Goal: Register for event/course

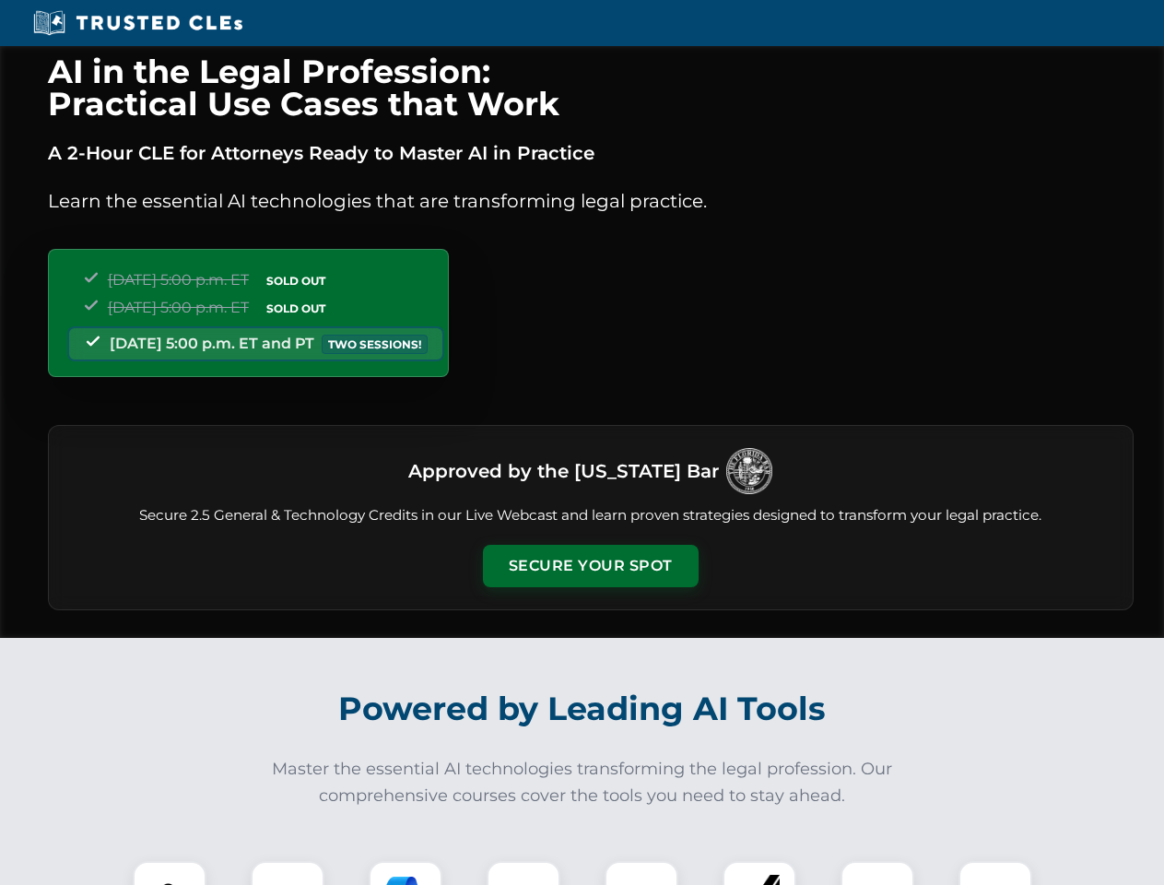
click at [590, 566] on button "Secure Your Spot" at bounding box center [591, 566] width 216 height 42
click at [170, 873] on img at bounding box center [169, 897] width 53 height 53
click at [288, 873] on div at bounding box center [288, 898] width 74 height 74
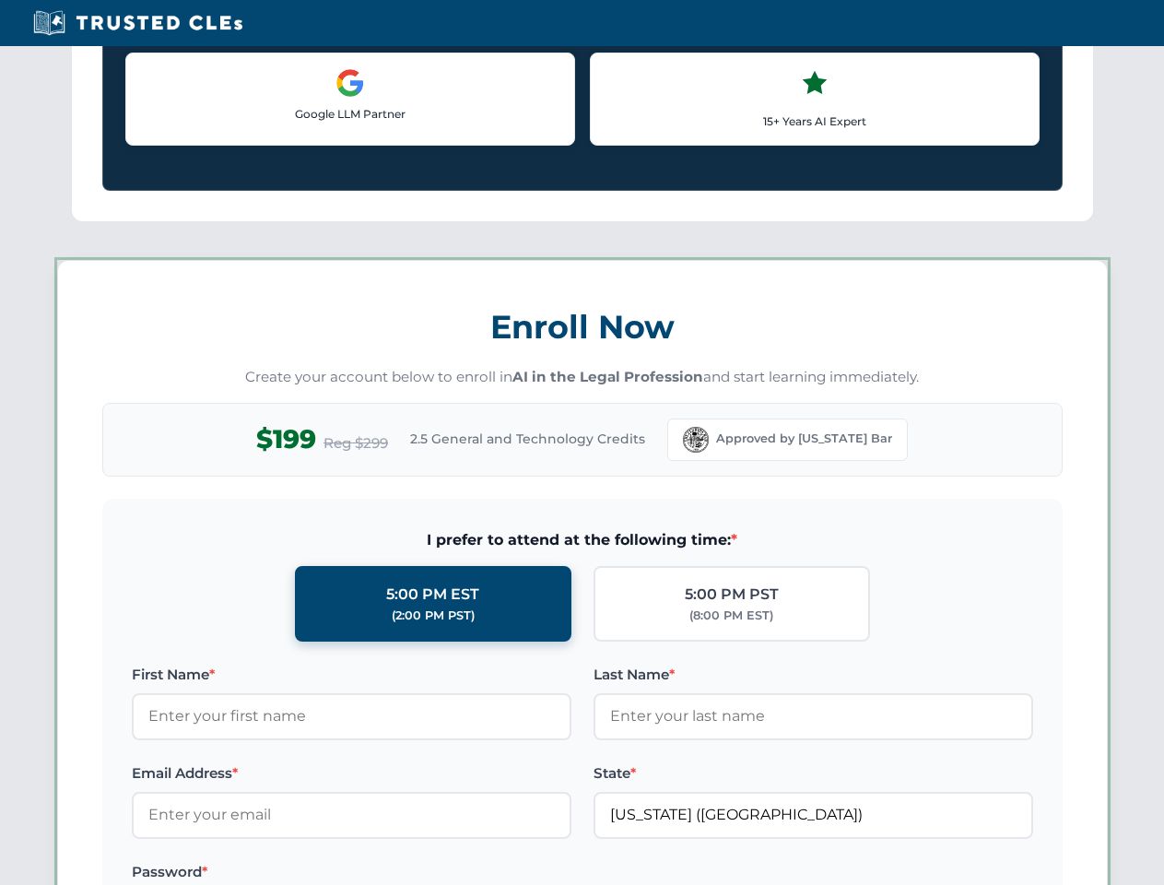
click at [524, 873] on label "Password *" at bounding box center [352, 872] width 440 height 22
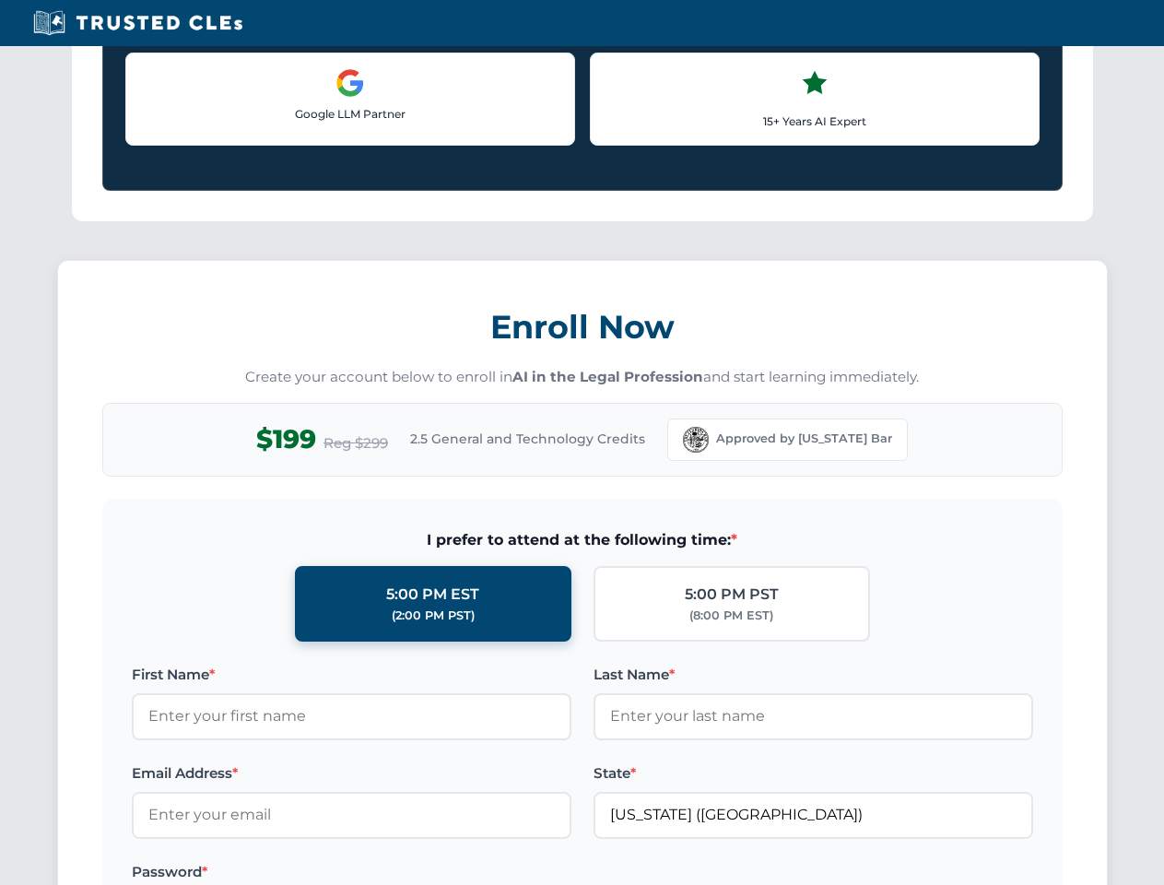
scroll to position [1809, 0]
